Goal: Information Seeking & Learning: Learn about a topic

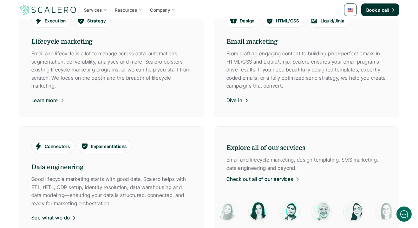
scroll to position [1076, 0]
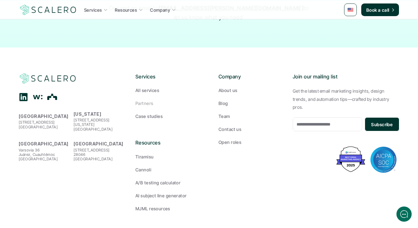
click at [147, 100] on p "Partners" at bounding box center [144, 103] width 18 height 7
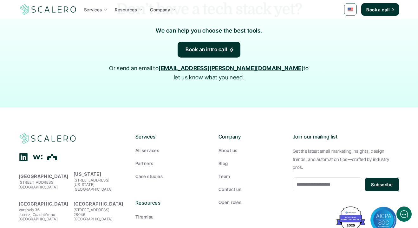
scroll to position [765, 0]
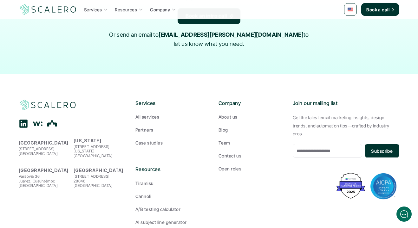
click at [235, 166] on p "Open roles" at bounding box center [229, 169] width 23 height 7
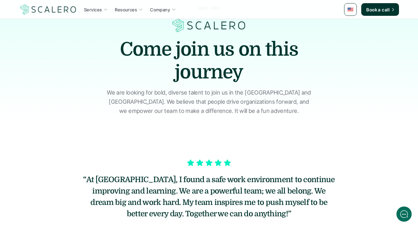
scroll to position [214, 0]
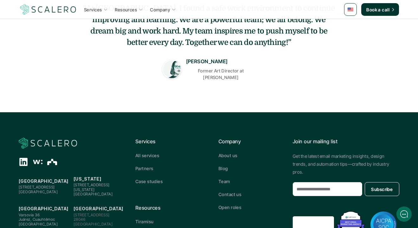
drag, startPoint x: 214, startPoint y: 70, endPoint x: 277, endPoint y: 71, distance: 63.1
click at [277, 71] on div "[PERSON_NAME] Former Art Director at [GEOGRAPHIC_DATA]" at bounding box center [209, 68] width 254 height 26
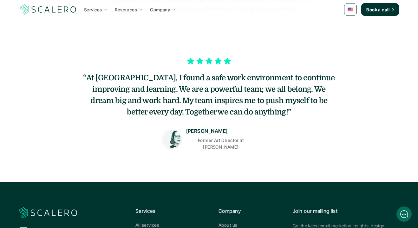
drag, startPoint x: 96, startPoint y: 75, endPoint x: 120, endPoint y: 77, distance: 24.2
click at [120, 77] on h5 "“At [GEOGRAPHIC_DATA], I found a safe work environment to continue improving an…" at bounding box center [209, 95] width 254 height 46
copy h5 "[PERSON_NAME]"
